Goal: Information Seeking & Learning: Learn about a topic

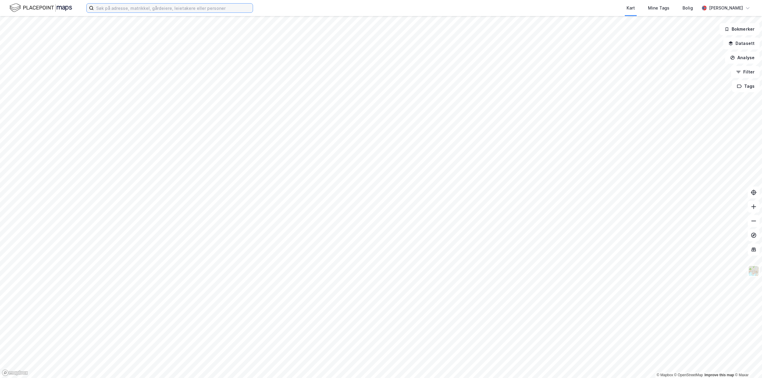
click at [149, 7] on input at bounding box center [173, 8] width 159 height 9
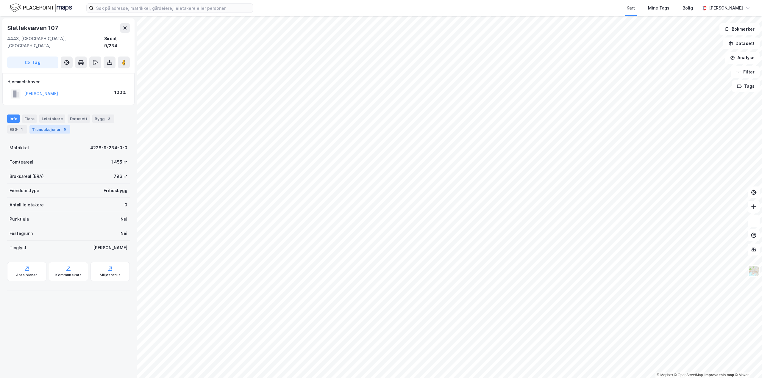
click at [47, 125] on div "Transaksjoner 5" at bounding box center [49, 129] width 41 height 8
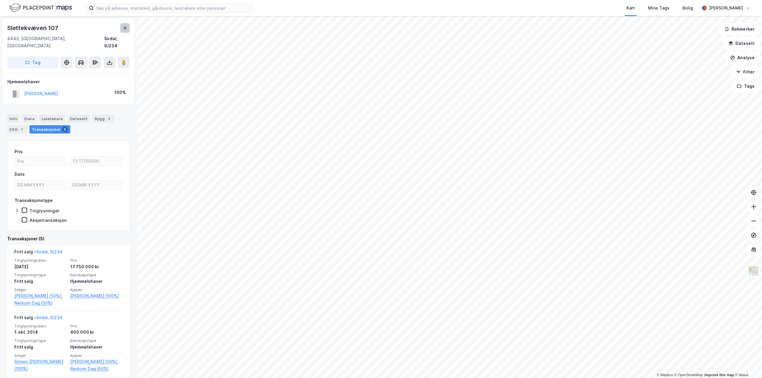
click at [124, 25] on button at bounding box center [125, 28] width 10 height 10
